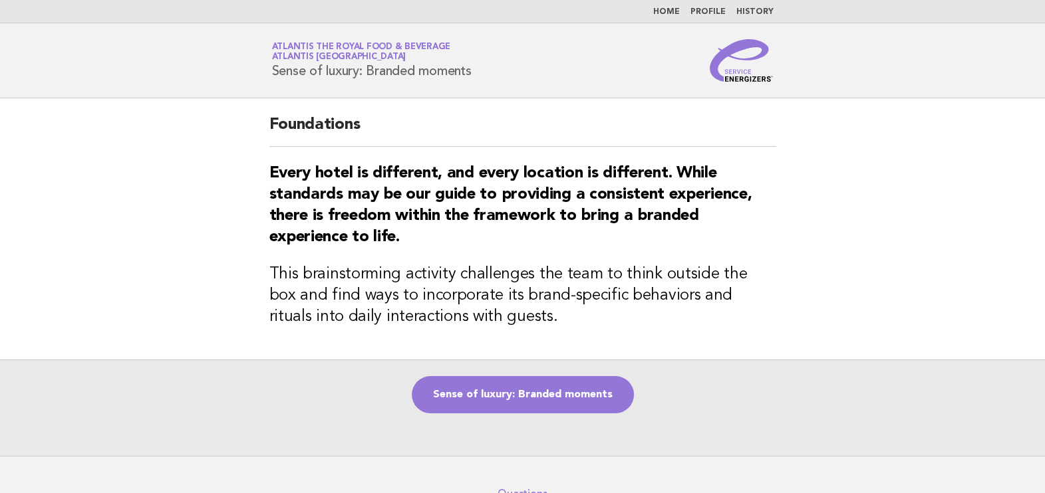
click at [675, 9] on link "Home" at bounding box center [666, 12] width 27 height 8
click at [680, 15] on link "Home" at bounding box center [666, 12] width 27 height 8
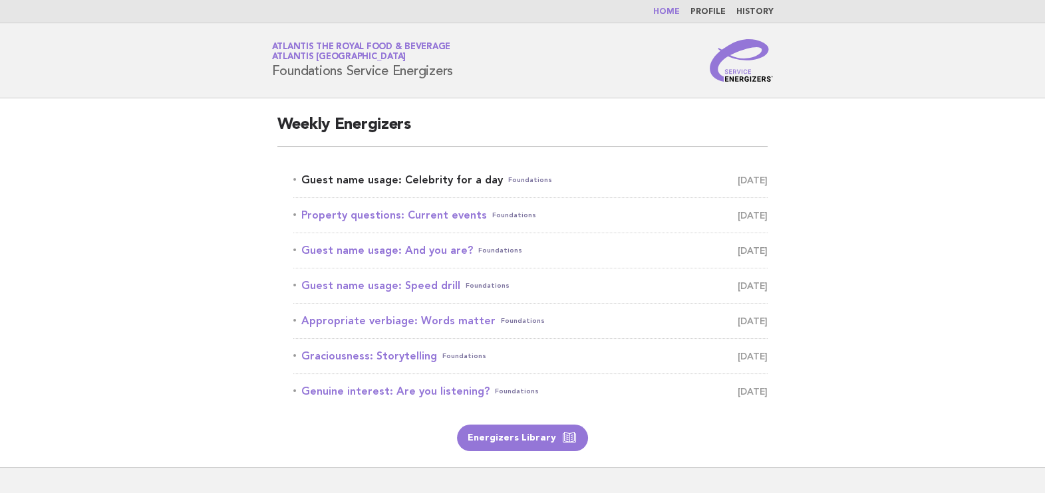
click at [438, 182] on link "Guest name usage: Celebrity for a day Foundations August 10" at bounding box center [530, 180] width 475 height 19
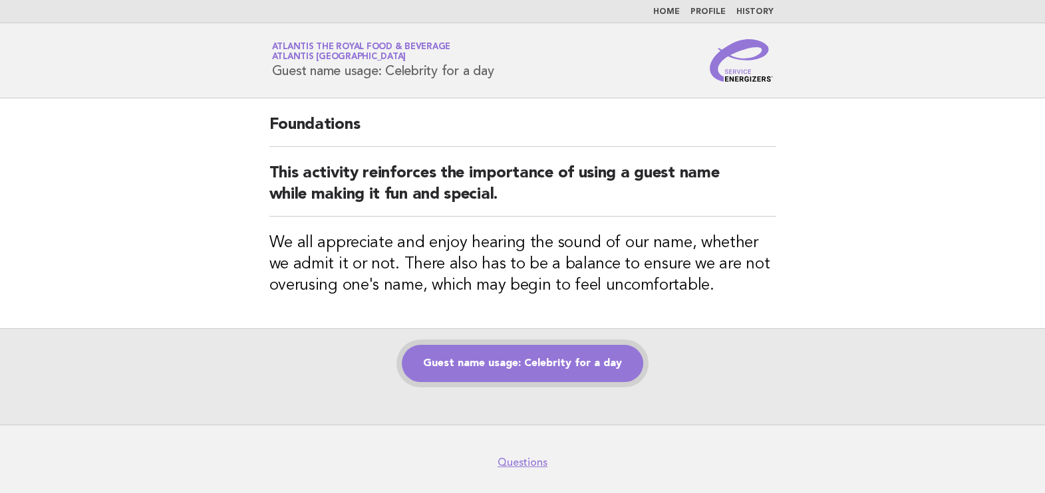
click at [590, 362] on link "Guest name usage: Celebrity for a day" at bounding box center [522, 363] width 241 height 37
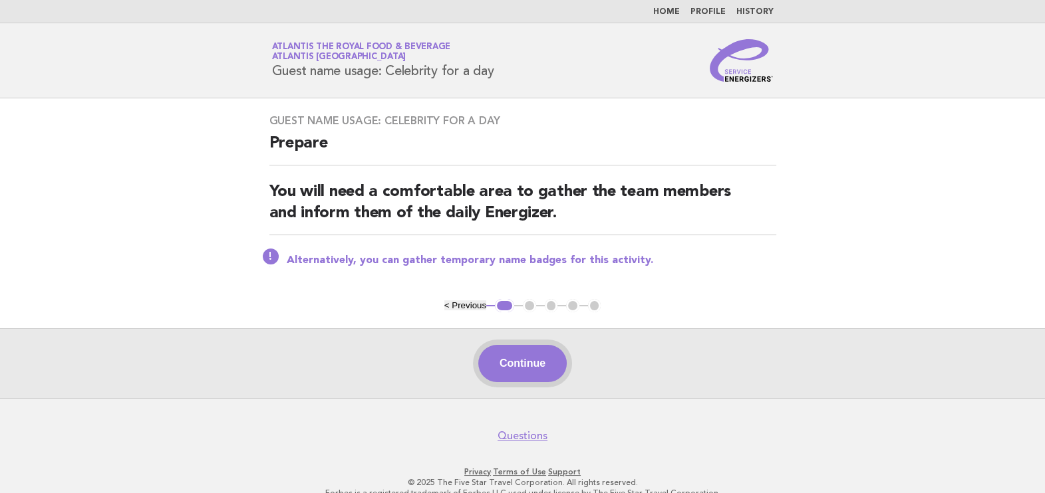
click at [523, 366] on button "Continue" at bounding box center [522, 363] width 88 height 37
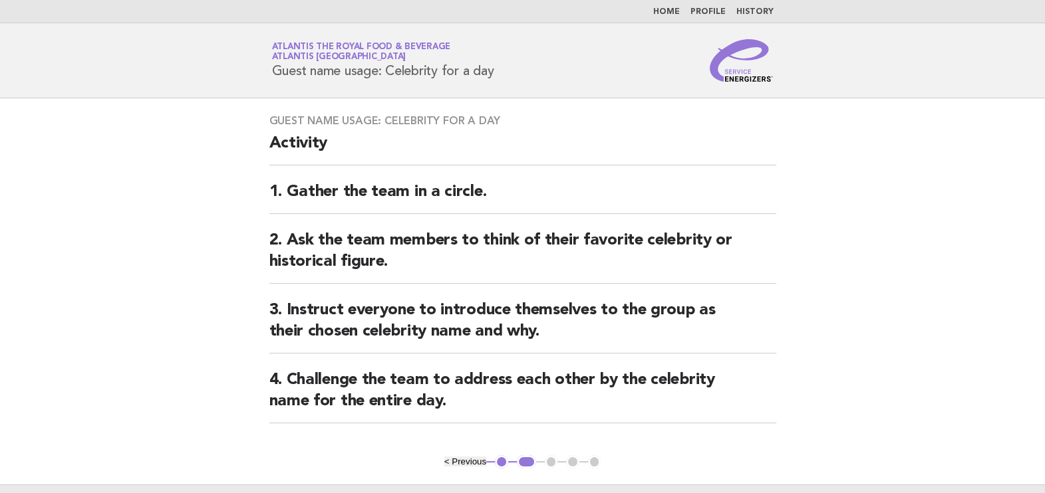
scroll to position [82, 0]
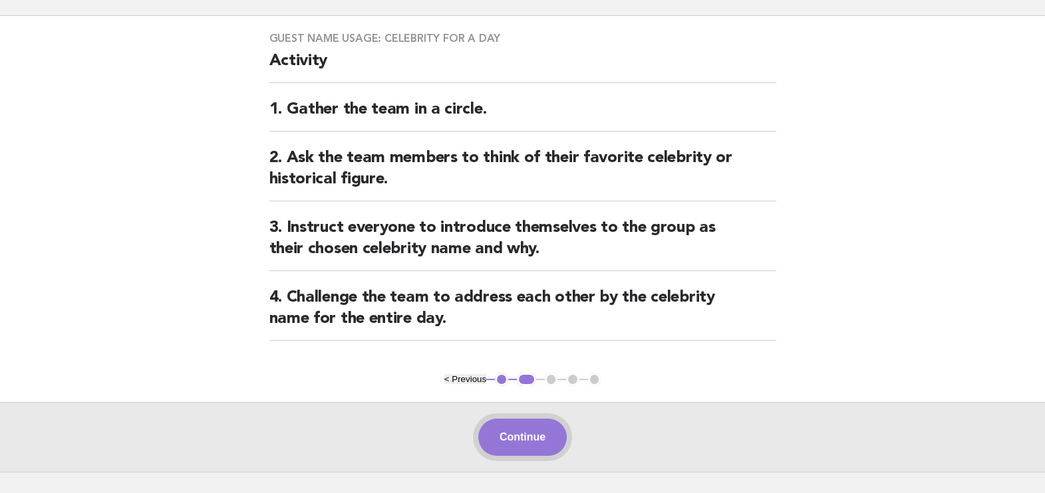
click at [531, 435] on button "Continue" at bounding box center [522, 437] width 88 height 37
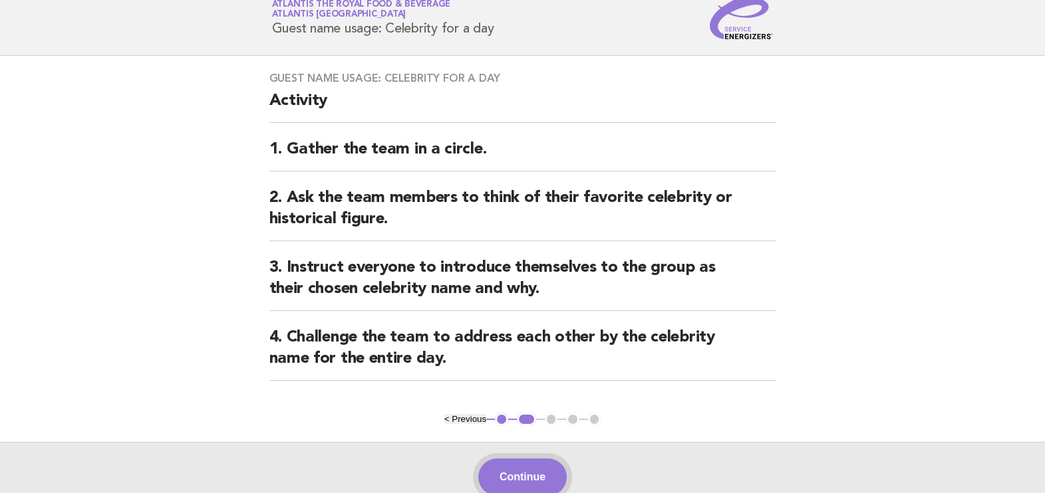
scroll to position [0, 0]
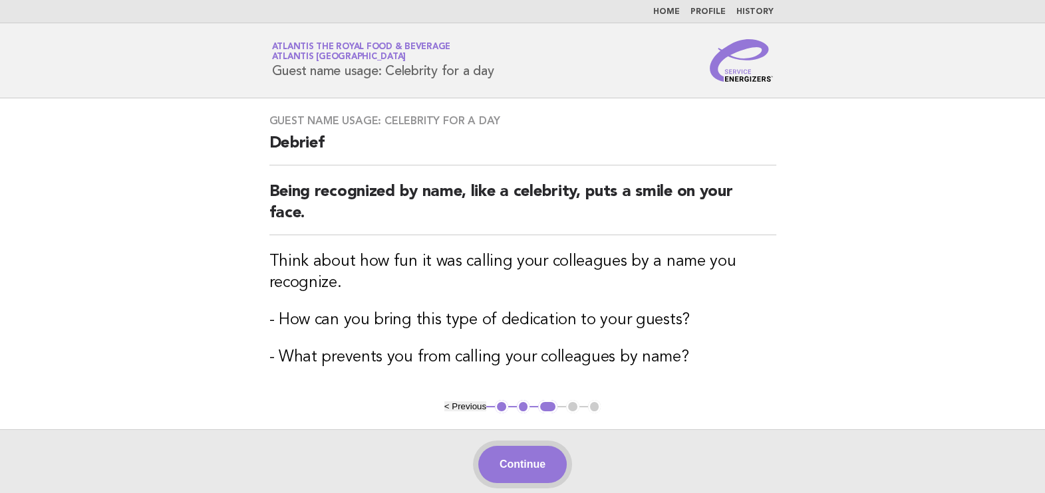
click at [539, 459] on button "Continue" at bounding box center [522, 464] width 88 height 37
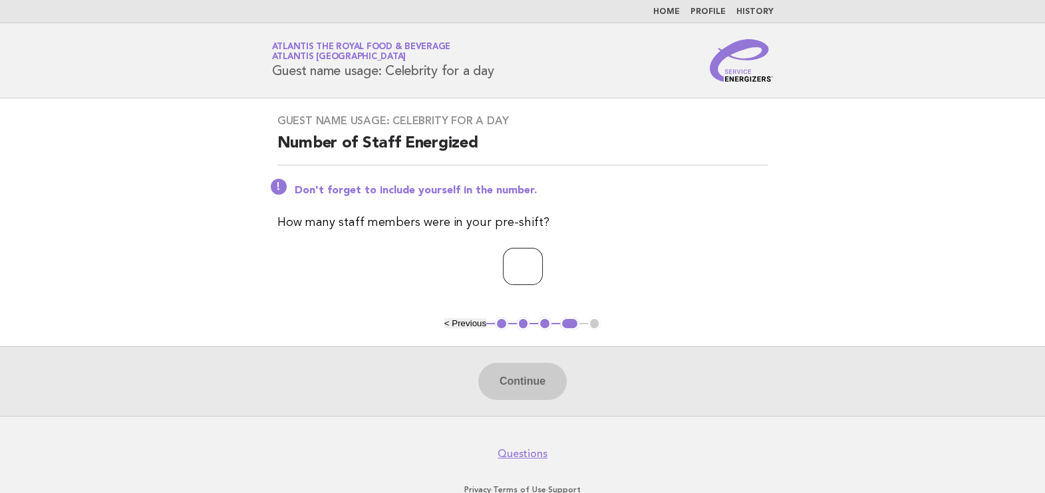
click at [535, 275] on input "number" at bounding box center [523, 266] width 40 height 37
type input "**"
click at [545, 370] on button "Continue" at bounding box center [522, 381] width 88 height 37
